Goal: Transaction & Acquisition: Purchase product/service

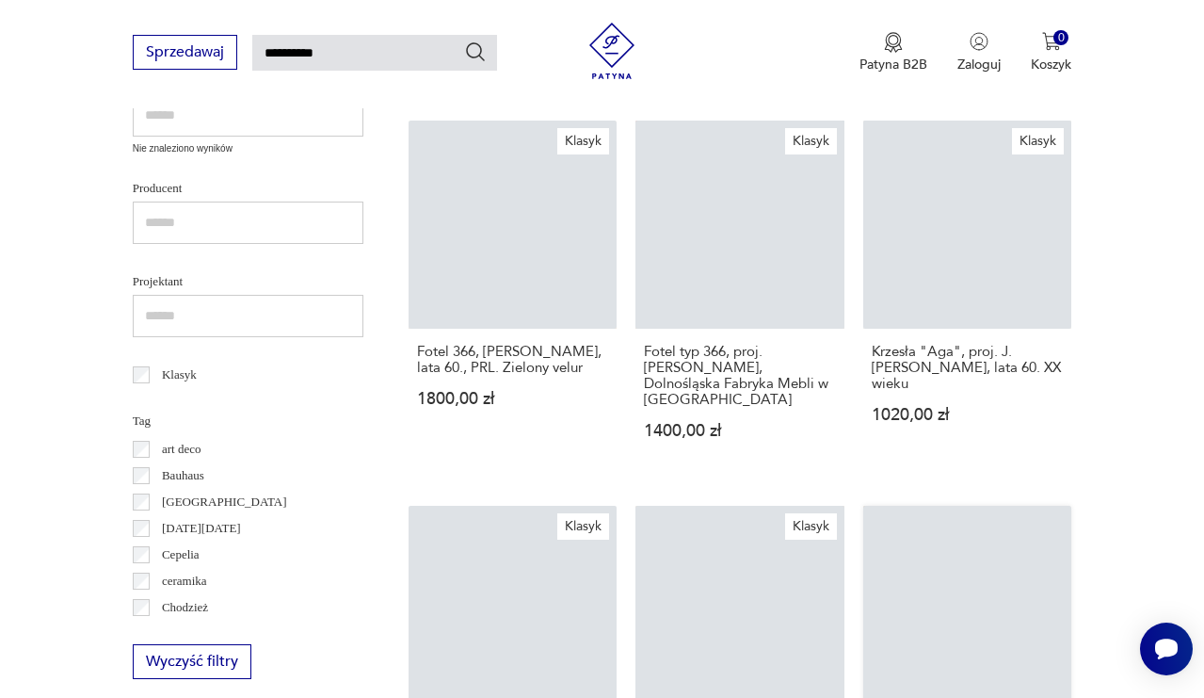
scroll to position [667, 0]
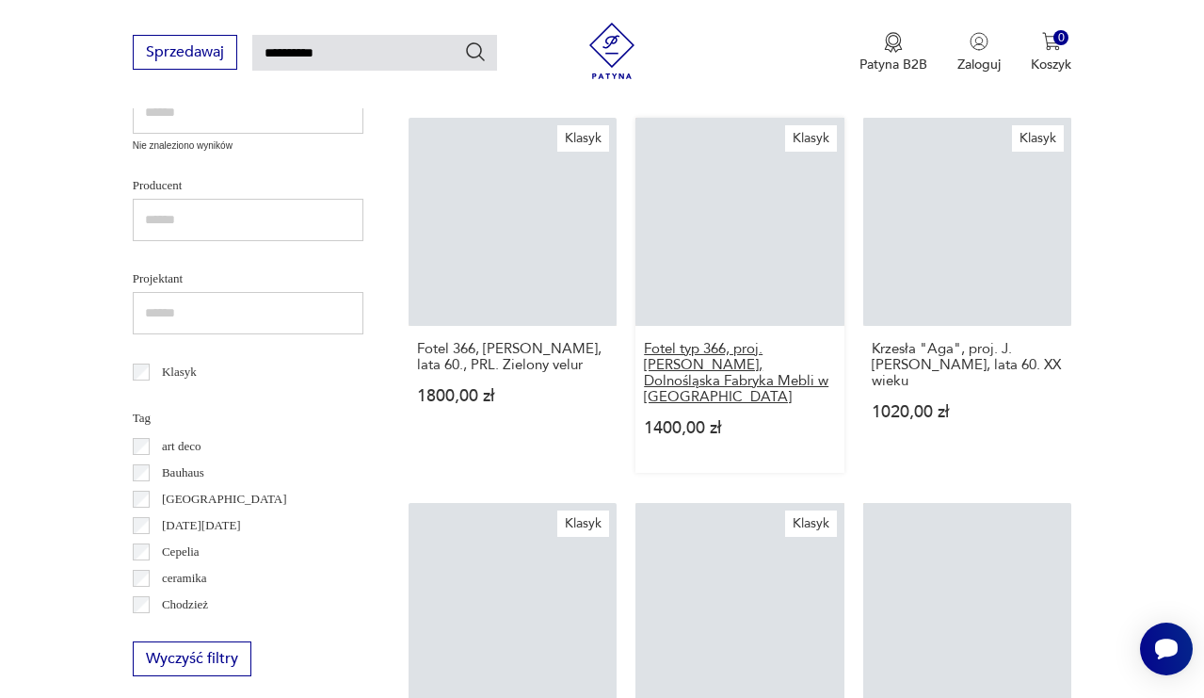
click at [726, 405] on h3 "Fotel typ 366, proj. [PERSON_NAME], Dolnośląska Fabryka Mebli w [GEOGRAPHIC_DAT…" at bounding box center [740, 373] width 192 height 64
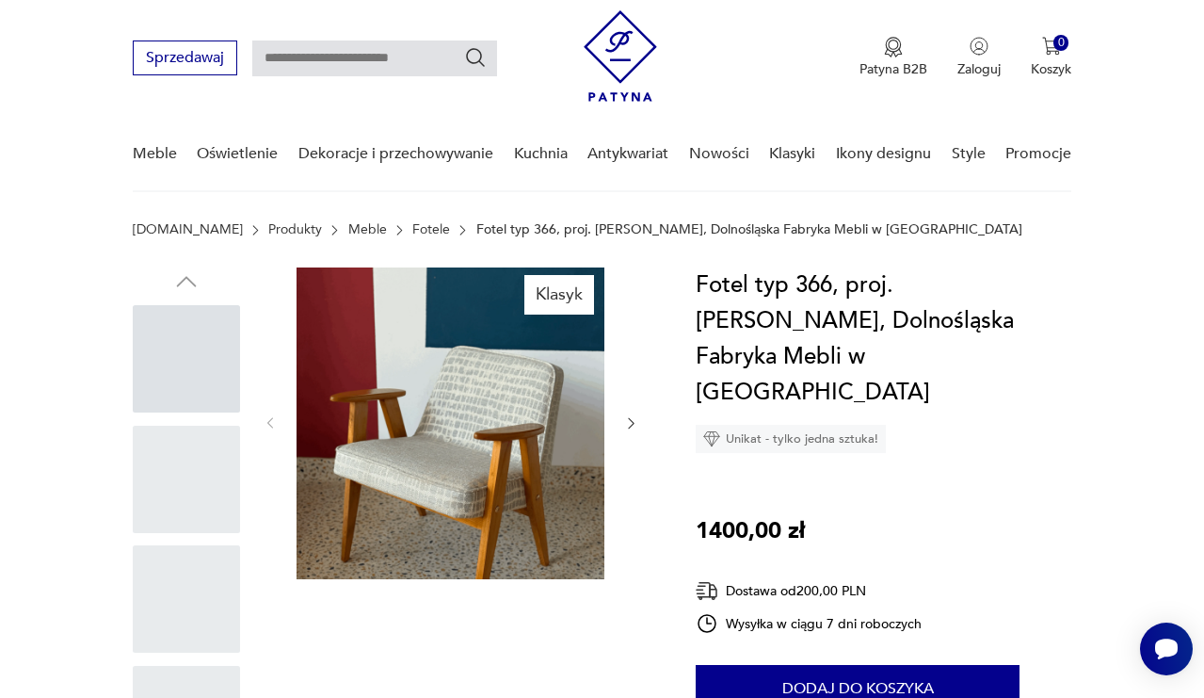
scroll to position [60, 0]
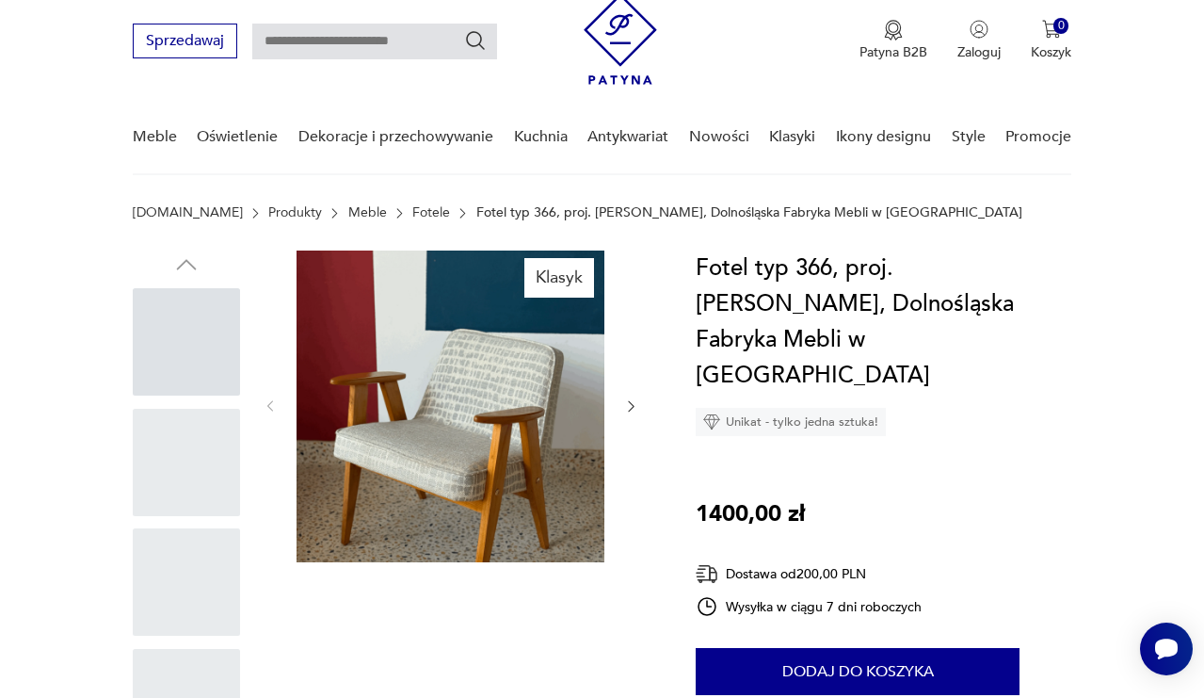
click at [629, 403] on icon "button" at bounding box center [630, 405] width 15 height 15
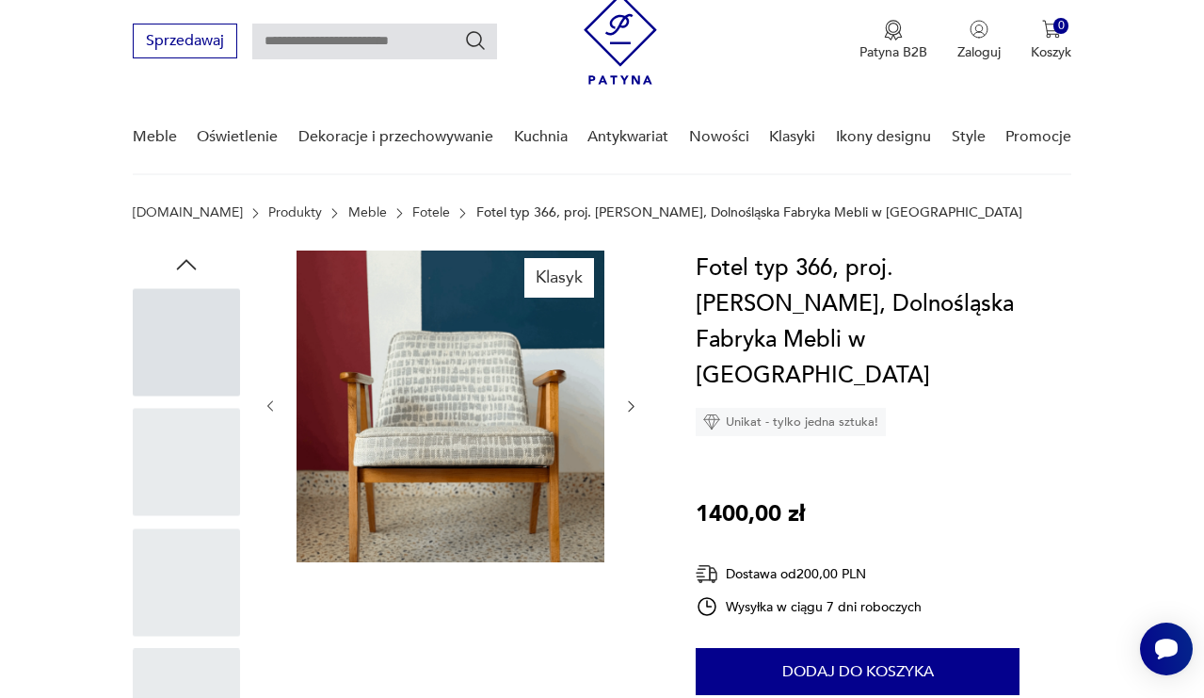
click at [629, 403] on icon "button" at bounding box center [630, 405] width 15 height 15
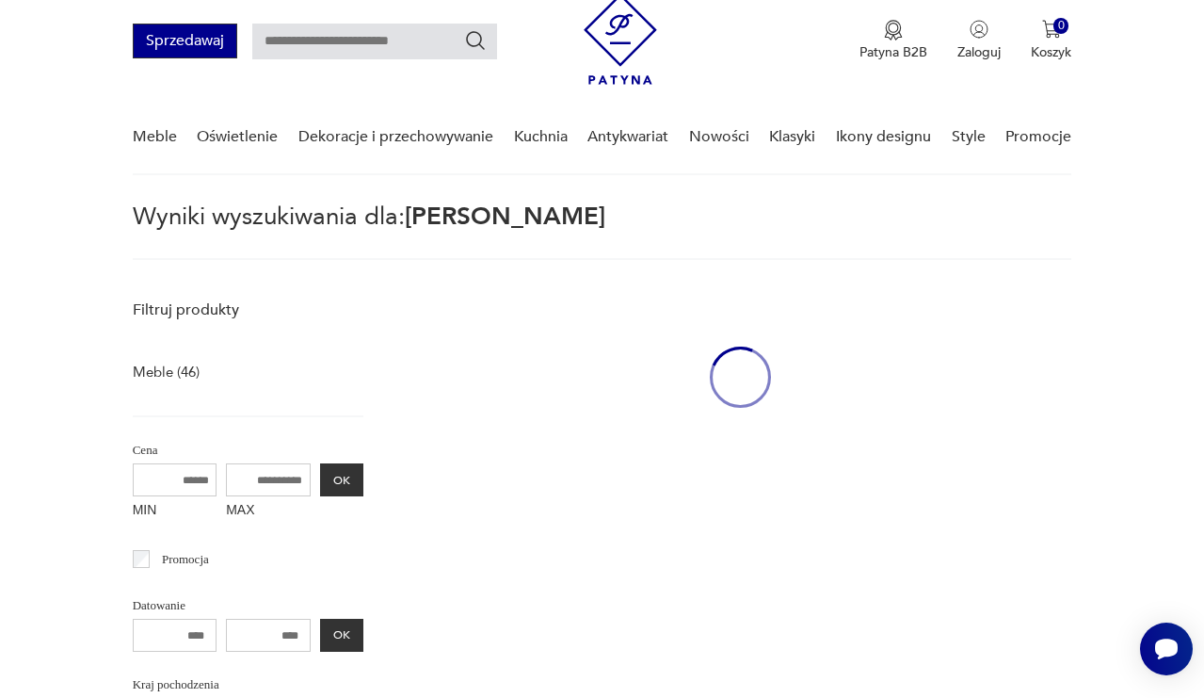
type input "**********"
